Goal: Transaction & Acquisition: Obtain resource

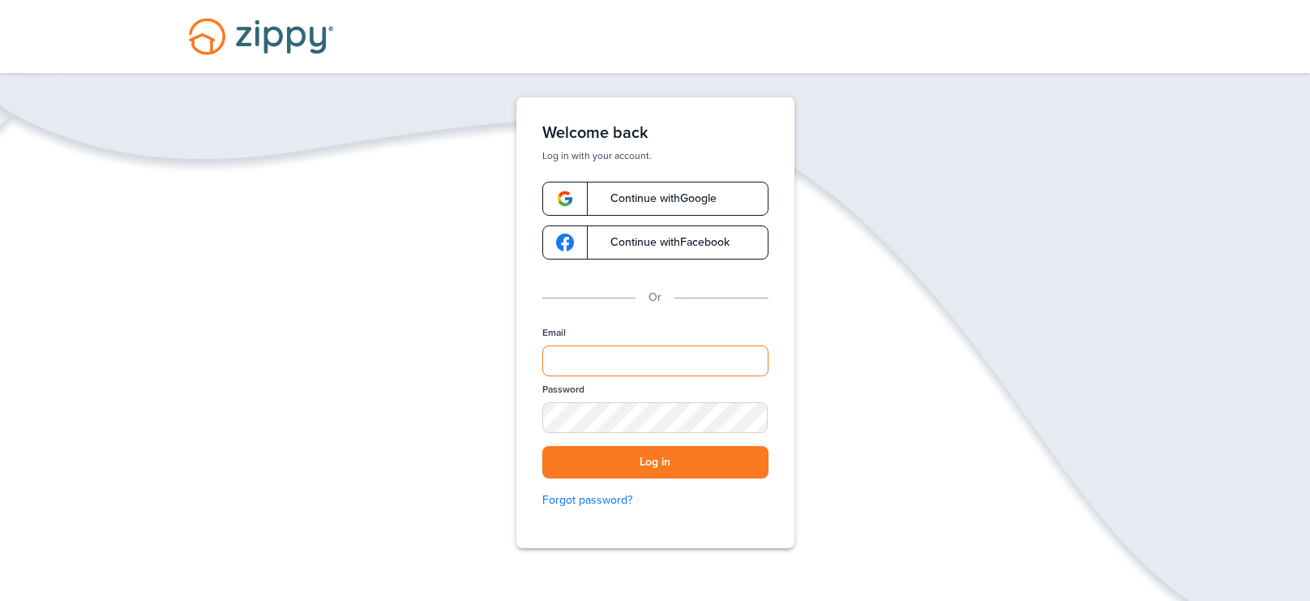
click at [636, 366] on input "Email" at bounding box center [655, 360] width 226 height 31
type input "**********"
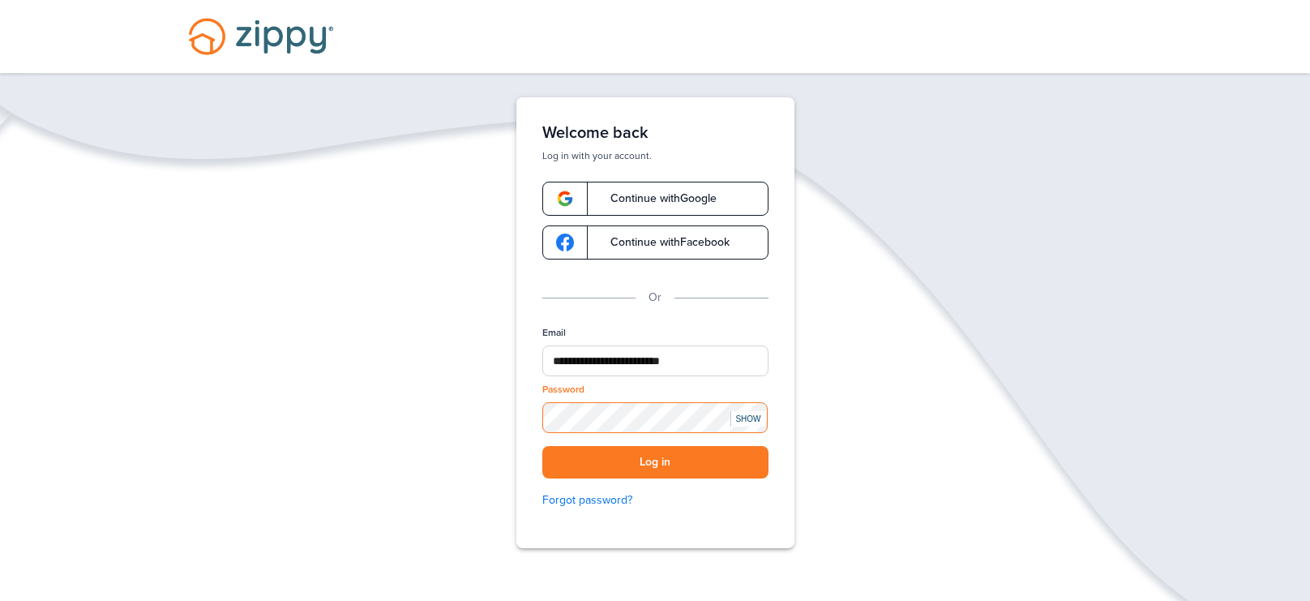
click at [542, 446] on button "Log in" at bounding box center [655, 462] width 226 height 33
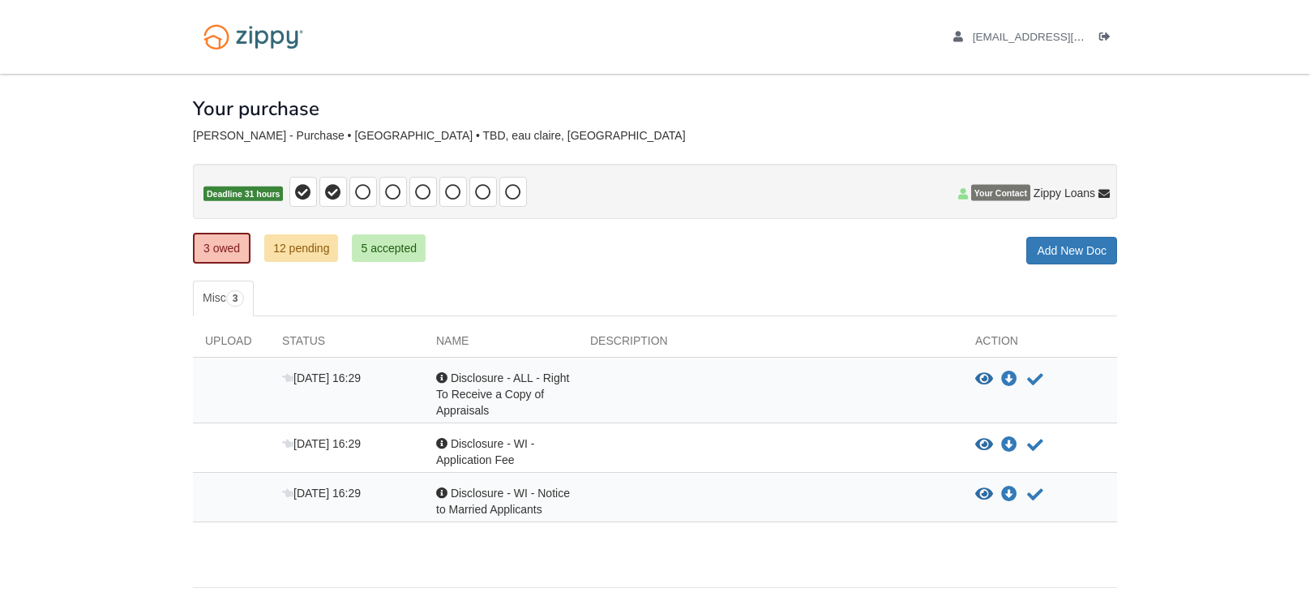
click at [1043, 387] on div "View document View document Download doc Download doc Acknowledge receipt of do…" at bounding box center [1040, 394] width 154 height 49
click at [1028, 375] on icon "Acknowledge receipt of document" at bounding box center [1035, 379] width 16 height 16
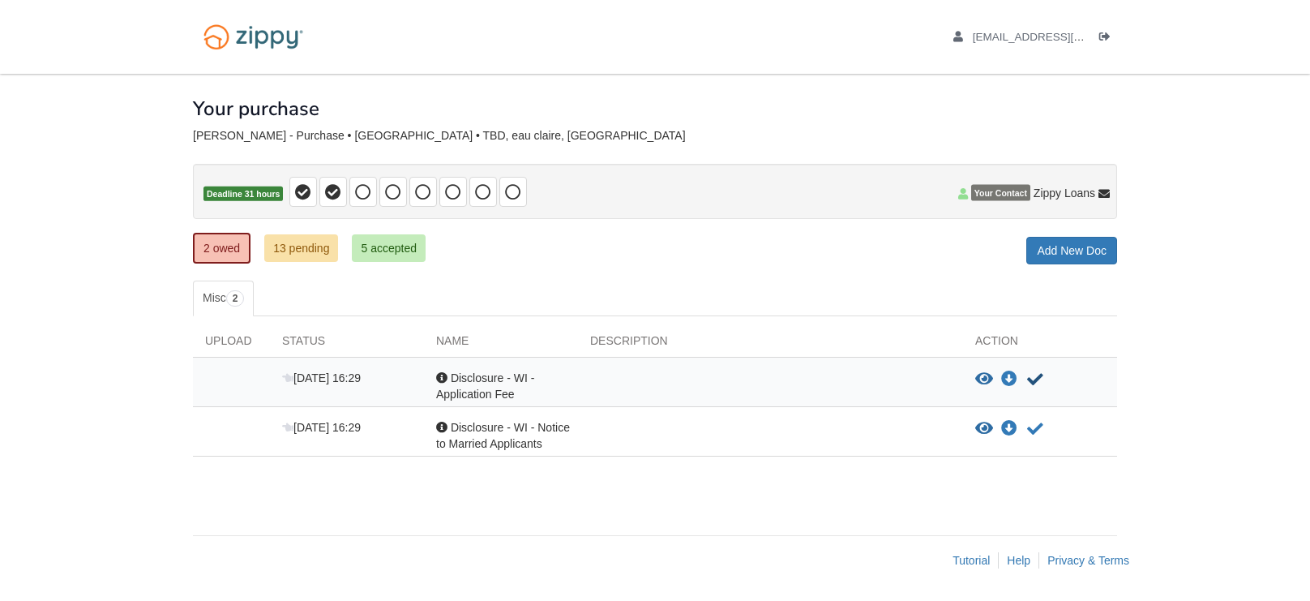
click at [1028, 375] on icon "Acknowledge receipt of document" at bounding box center [1035, 379] width 16 height 16
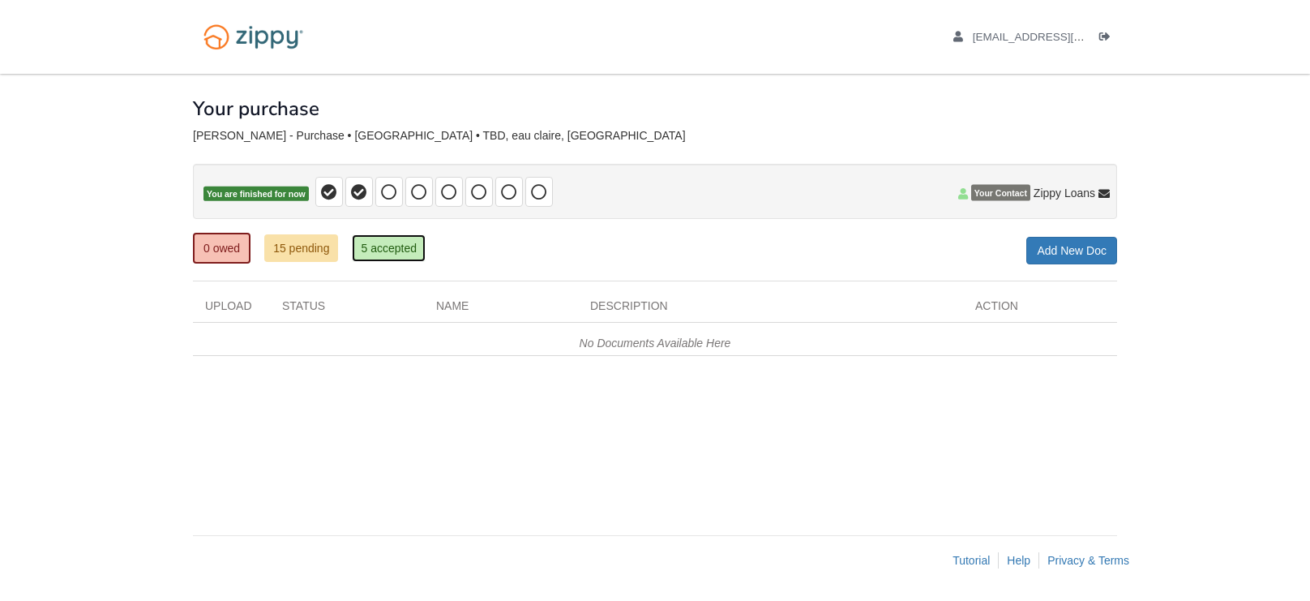
click at [391, 252] on link "5 accepted" at bounding box center [389, 248] width 74 height 28
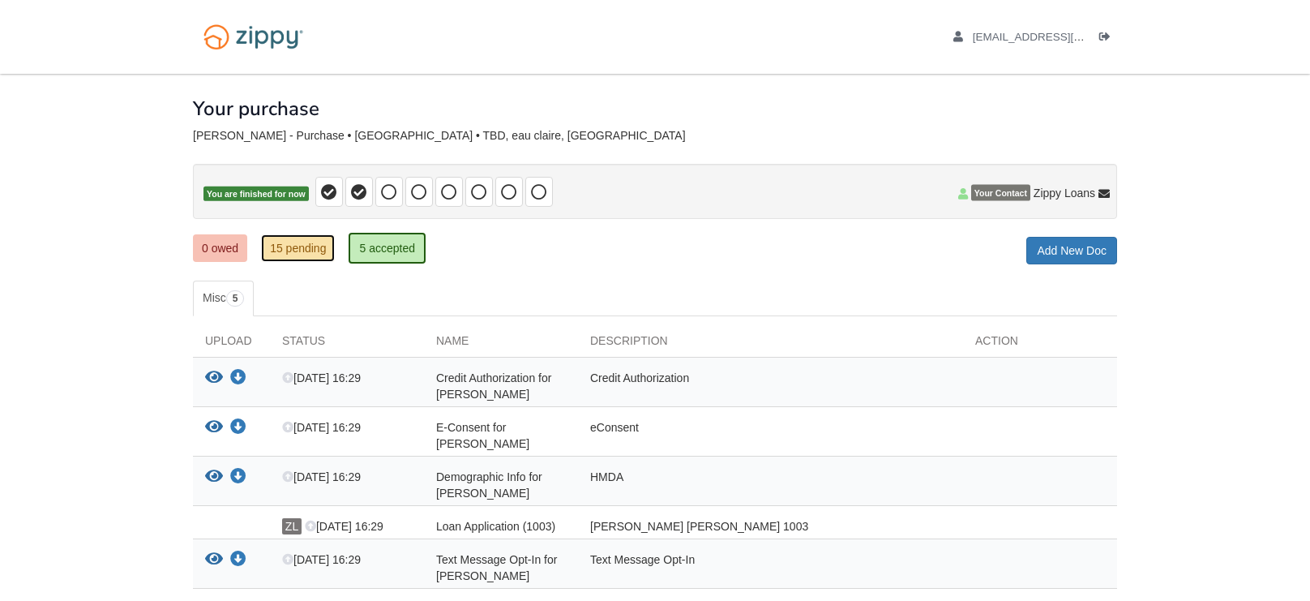
click at [303, 251] on link "15 pending" at bounding box center [298, 248] width 74 height 28
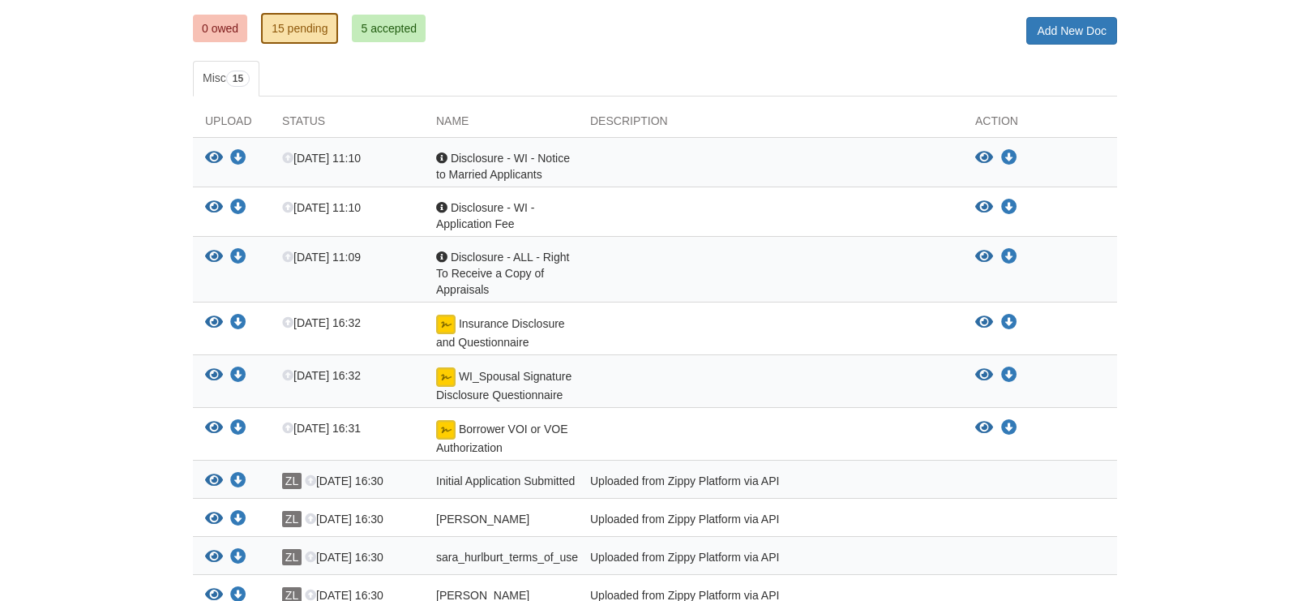
scroll to position [218, 0]
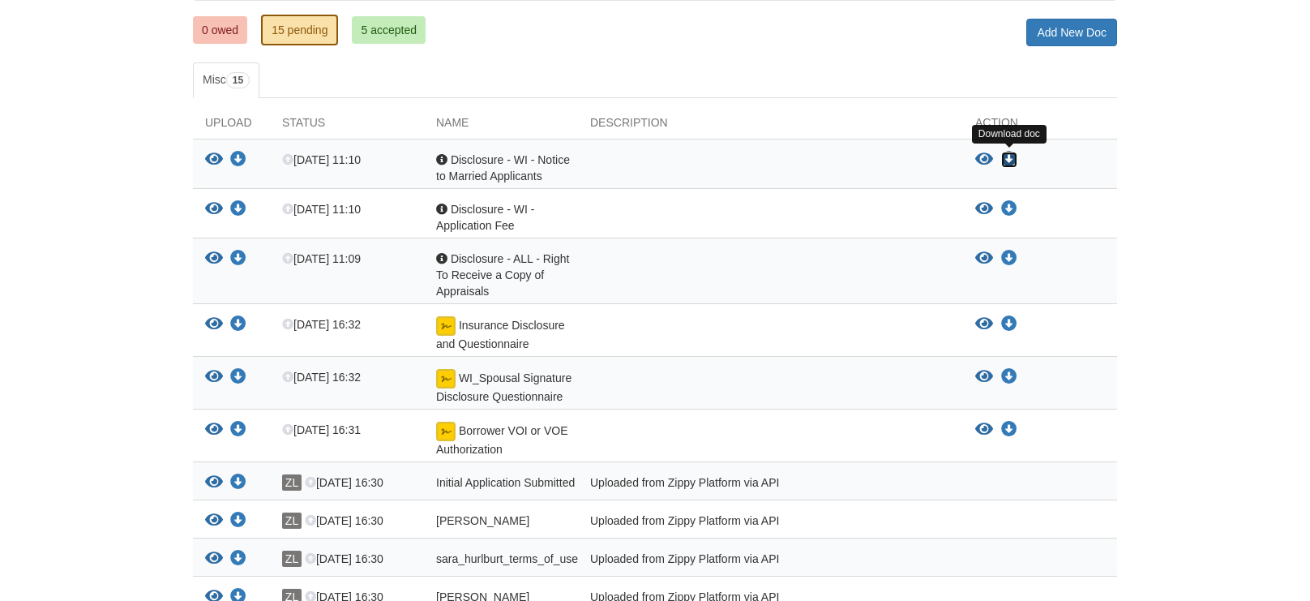
click at [1014, 160] on icon "Download Disclosure - WI - Notice to Married Applicants" at bounding box center [1009, 160] width 16 height 16
click at [1013, 207] on icon "Download Disclosure - WI - Application Fee" at bounding box center [1009, 209] width 16 height 16
click at [1181, 238] on body "[EMAIL_ADDRESS][DOMAIN_NAME] Logout" at bounding box center [655, 364] width 1310 height 1165
click at [237, 255] on icon "Download Disclosure - ALL - Right To Receive a Copy of Appraisals" at bounding box center [238, 259] width 16 height 16
click at [1230, 225] on body "[EMAIL_ADDRESS][DOMAIN_NAME] Logout" at bounding box center [655, 364] width 1310 height 1165
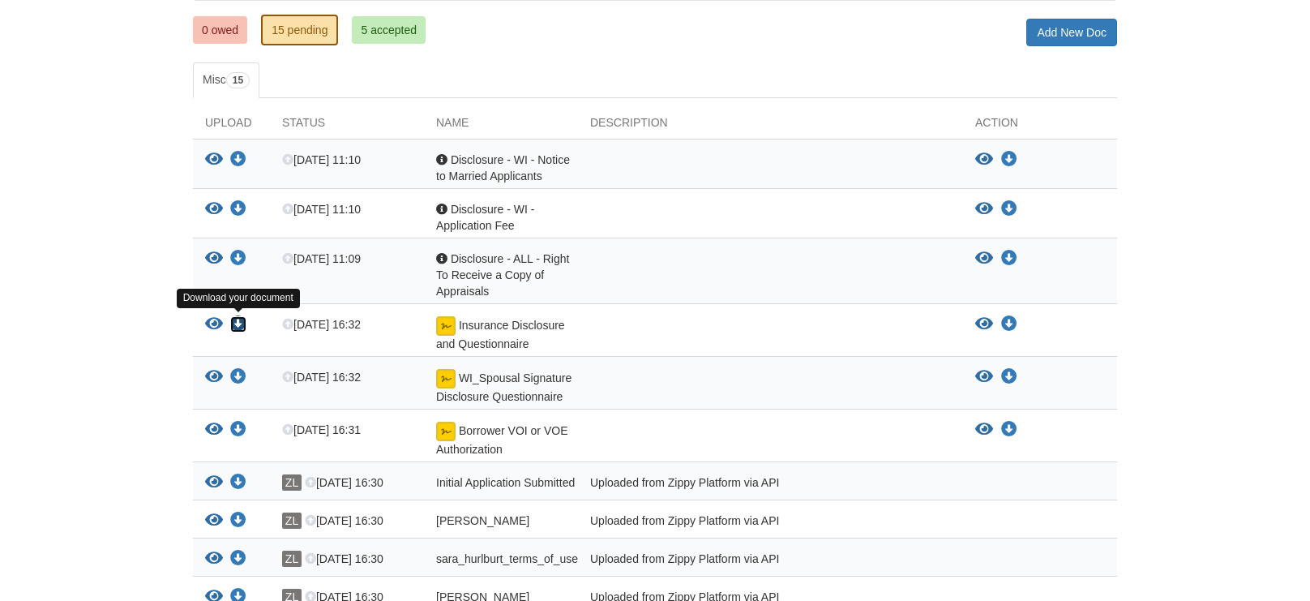
click at [234, 321] on icon "Download Insurance Disclosure and Questionnaire" at bounding box center [238, 324] width 16 height 16
click at [1233, 360] on body "[EMAIL_ADDRESS][DOMAIN_NAME] Logout" at bounding box center [655, 364] width 1310 height 1165
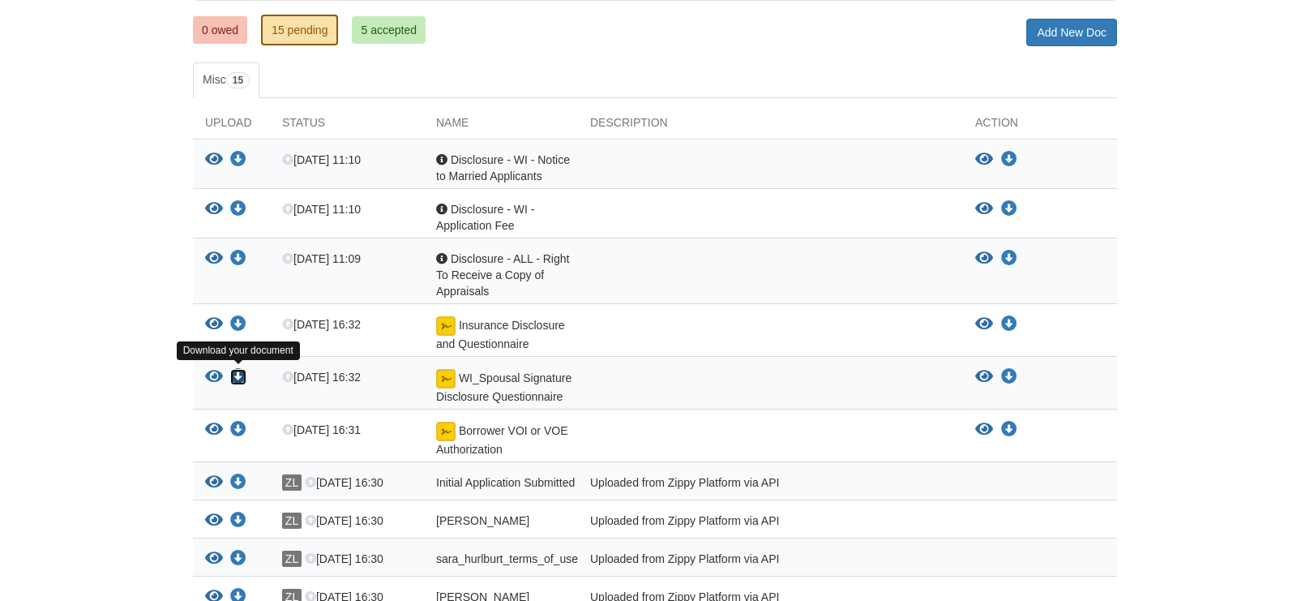
click at [236, 371] on icon "Download WI_Spousal Signature Disclosure Questionnaire" at bounding box center [238, 377] width 16 height 16
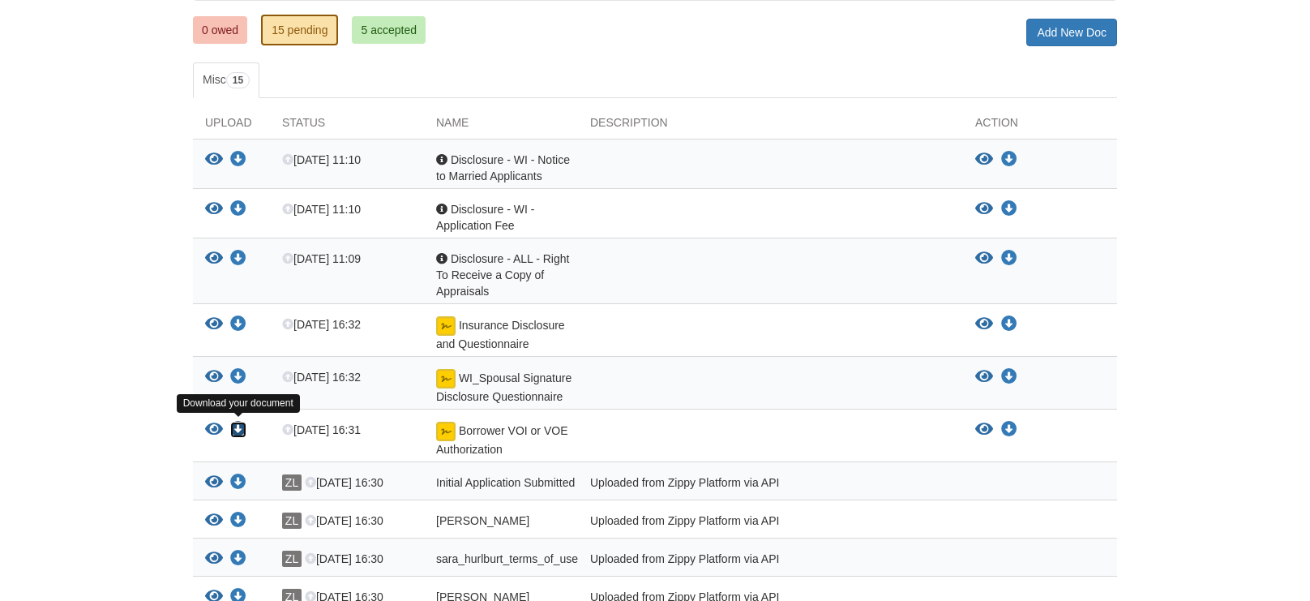
click at [240, 427] on icon "Download Borrower VOI or VOE Authorization" at bounding box center [238, 430] width 16 height 16
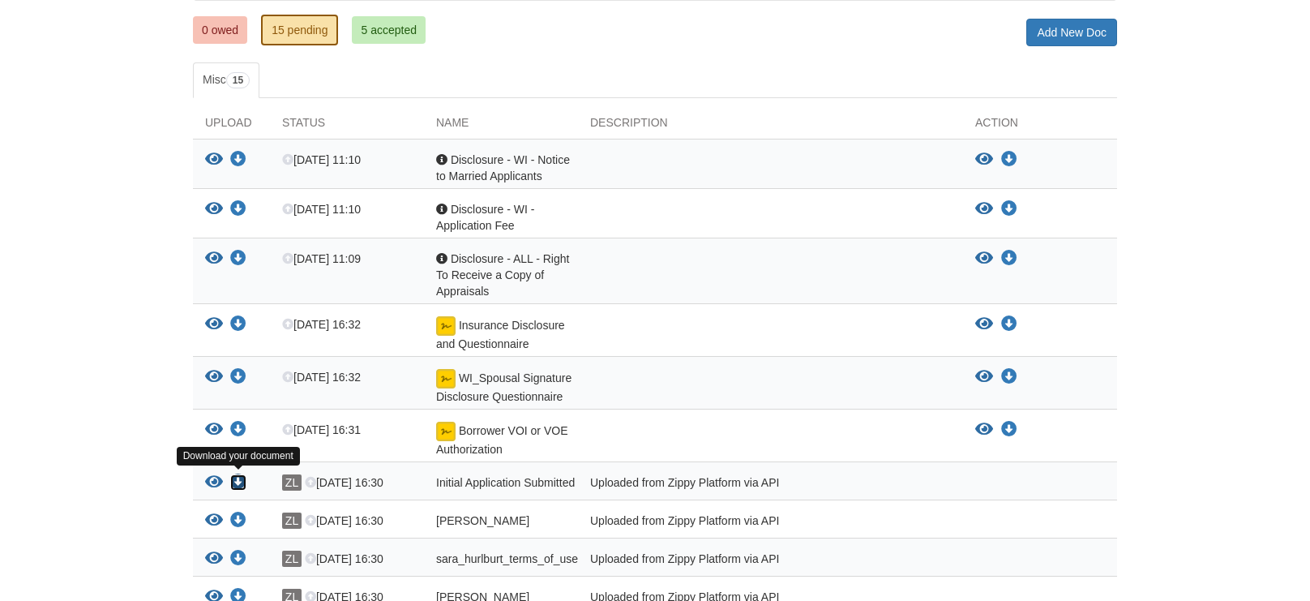
click at [236, 478] on icon "Download Initial Application Submitted" at bounding box center [238, 482] width 16 height 16
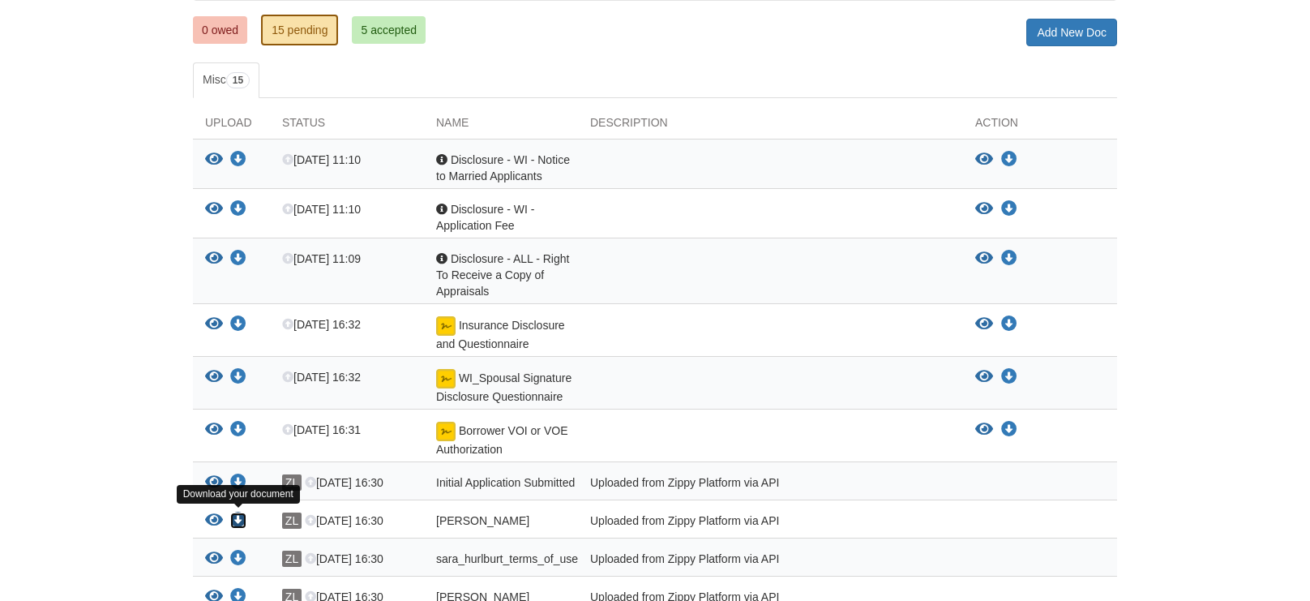
click at [237, 521] on icon "Download sara_hurlburt_sms_consent" at bounding box center [238, 520] width 16 height 16
click at [241, 558] on icon "Download sara_hurlburt_terms_of_use" at bounding box center [238, 559] width 16 height 16
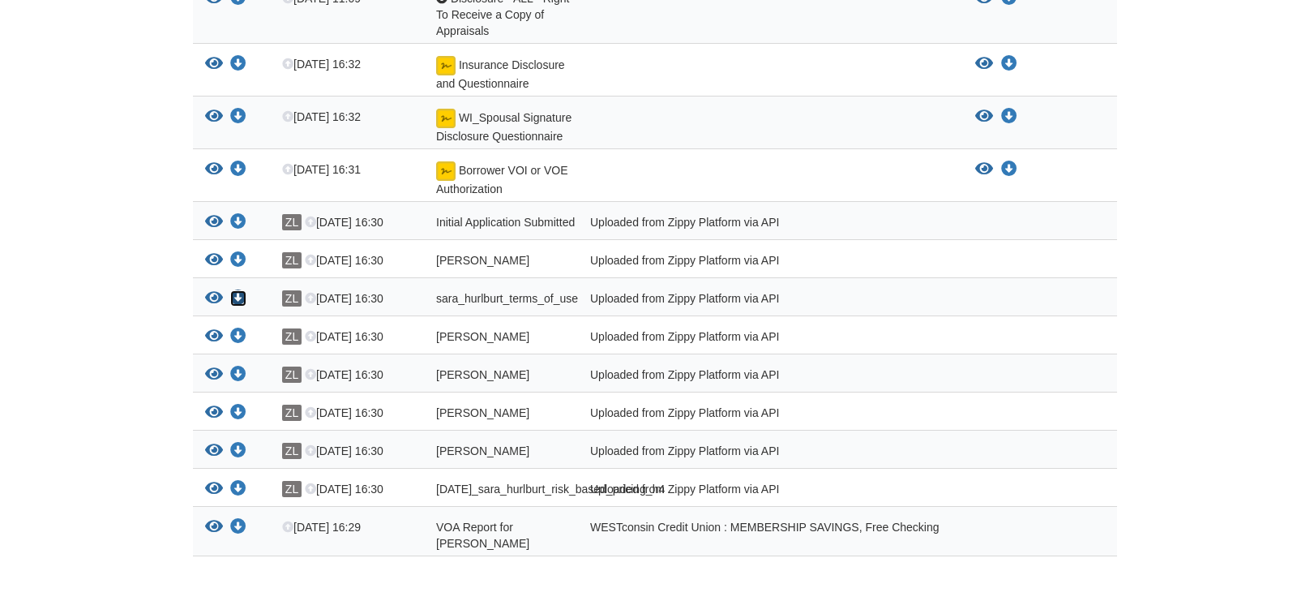
scroll to position [495, 0]
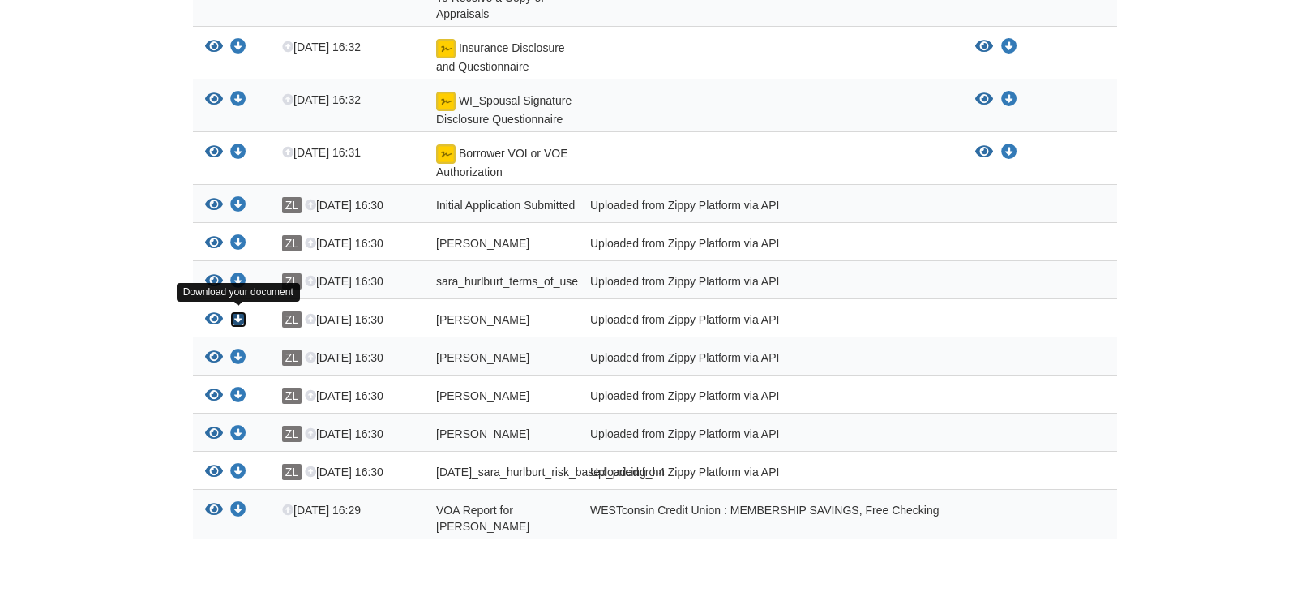
click at [237, 316] on icon "Download sara_hurlburt_credit_authorization" at bounding box center [238, 319] width 16 height 16
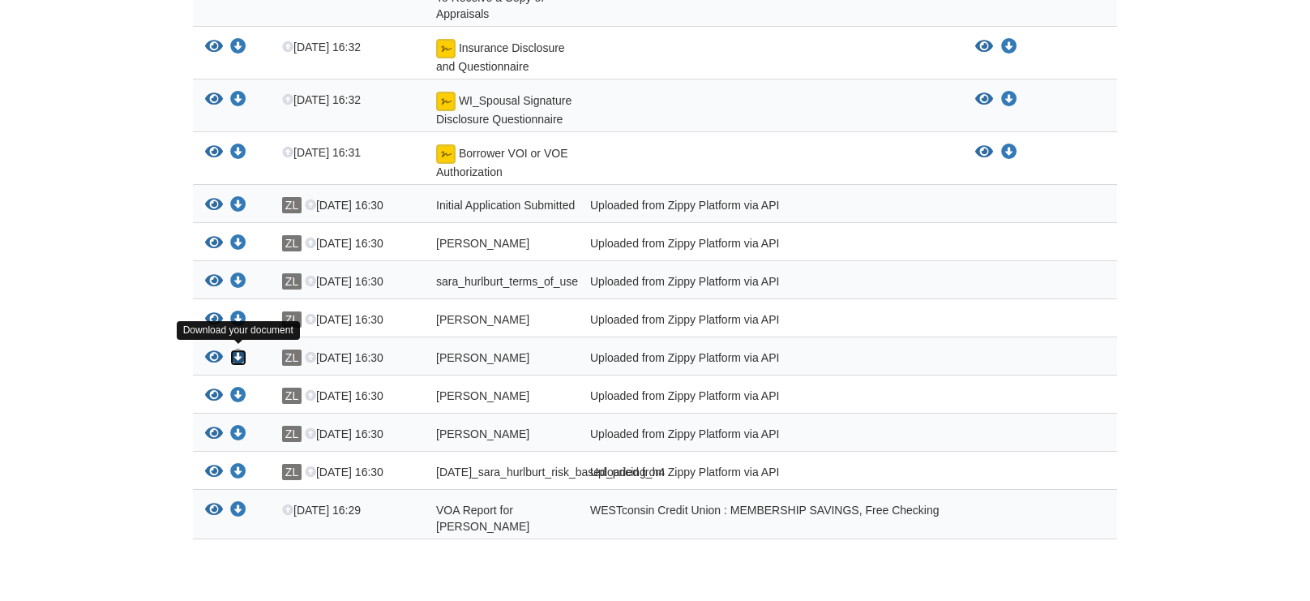
click at [239, 356] on icon "Download sara_hurlburt_privacy_notice" at bounding box center [238, 357] width 16 height 16
click at [240, 392] on icon "Download sara_hurlburt_esign_consent" at bounding box center [238, 396] width 16 height 16
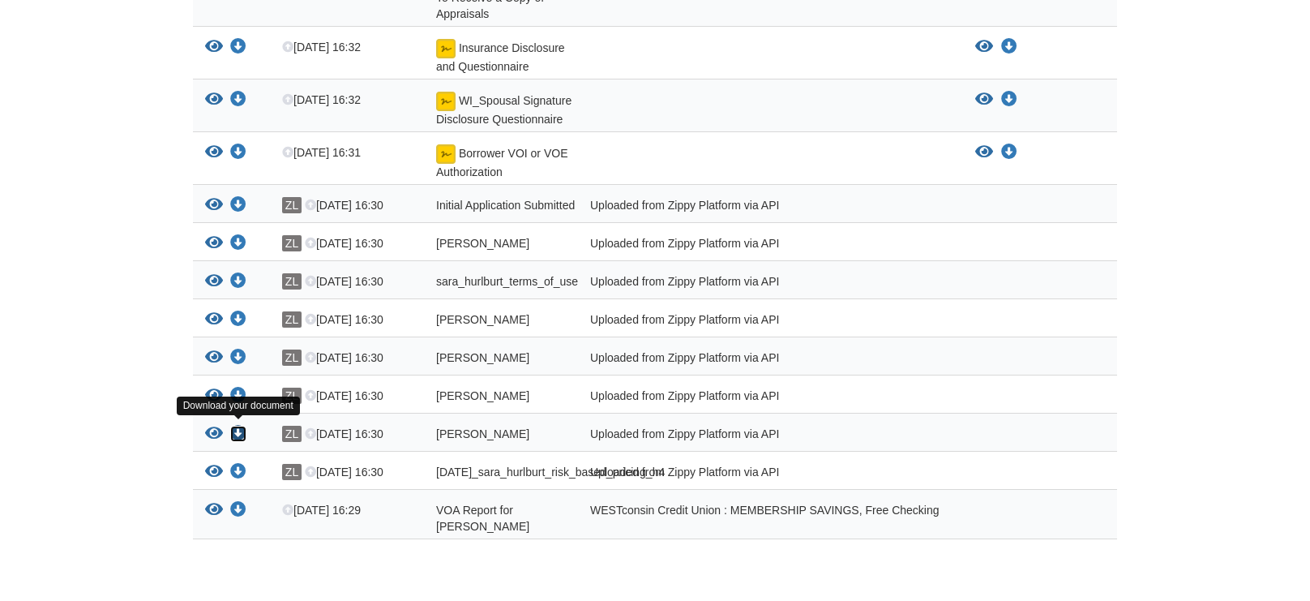
click at [238, 433] on icon "Download sara_hurlburt_true_and_correct_consent" at bounding box center [238, 434] width 16 height 16
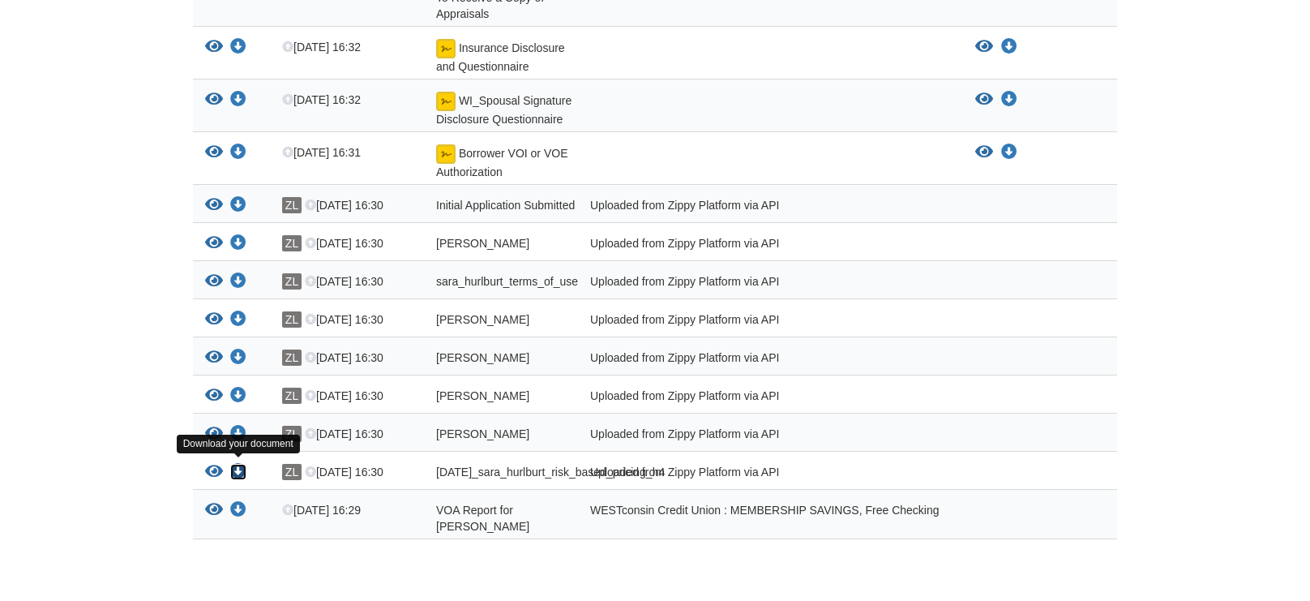
click at [237, 470] on icon "Download 09-23-2025_sara_hurlburt_risk_based_pricing_h4" at bounding box center [238, 472] width 16 height 16
click at [240, 514] on icon "Download VOA Report for sara hurlburt" at bounding box center [238, 510] width 16 height 16
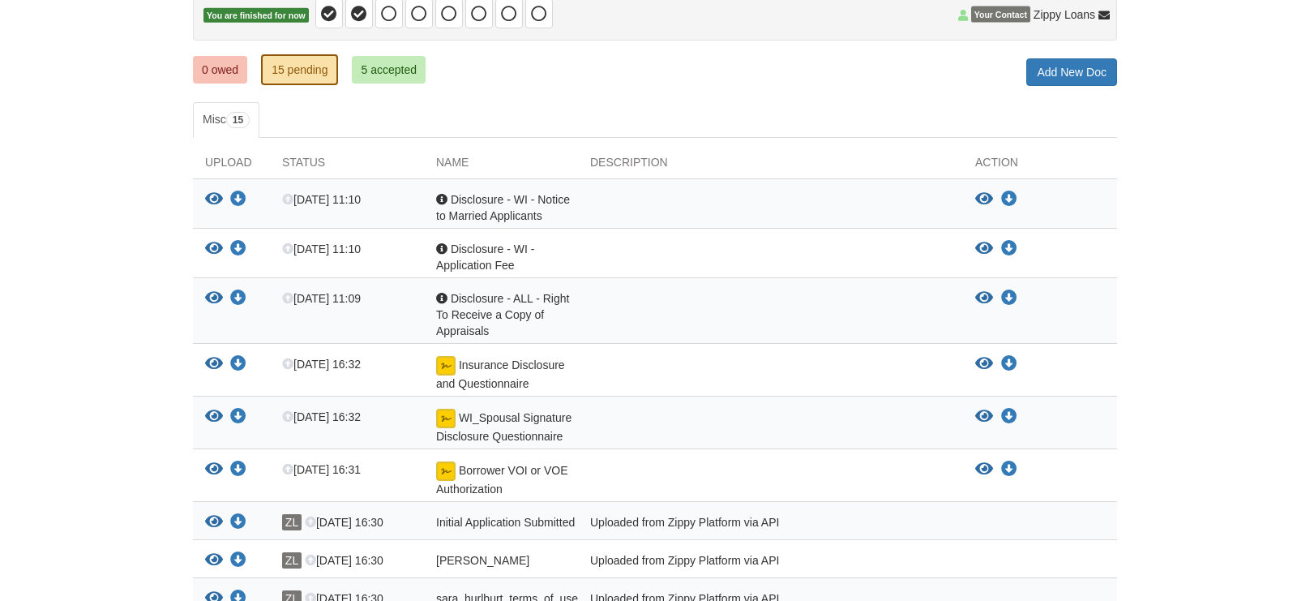
scroll to position [171, 0]
